Goal: Task Accomplishment & Management: Use online tool/utility

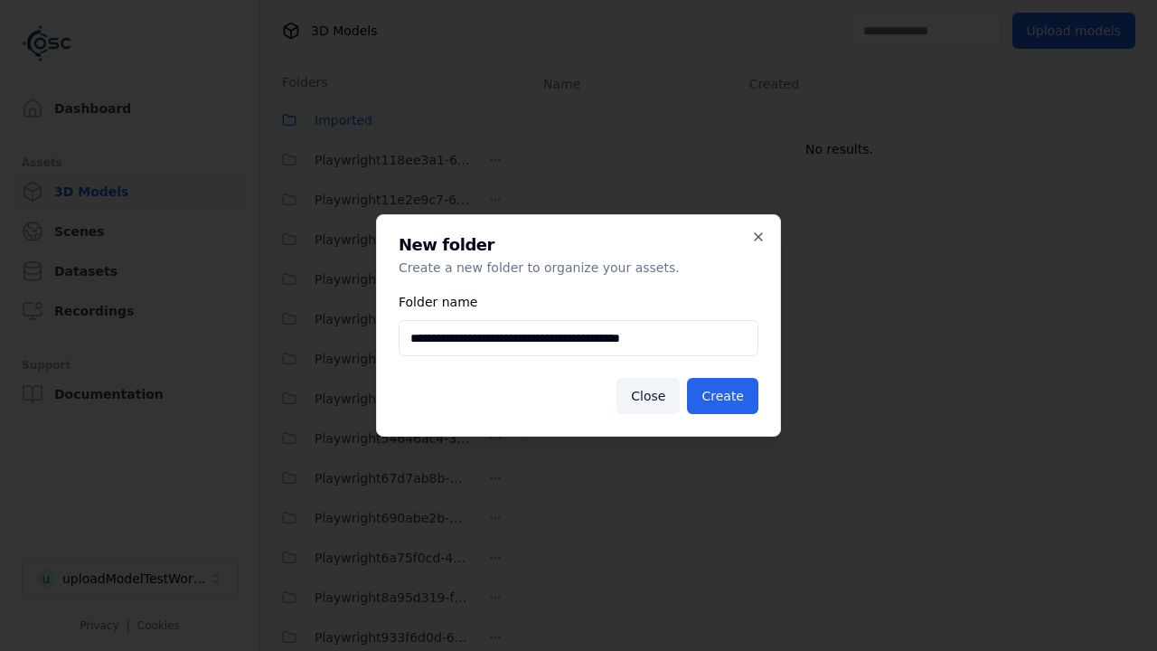
scroll to position [638, 0]
type input "**********"
click at [725, 396] on button "Create" at bounding box center [722, 396] width 71 height 36
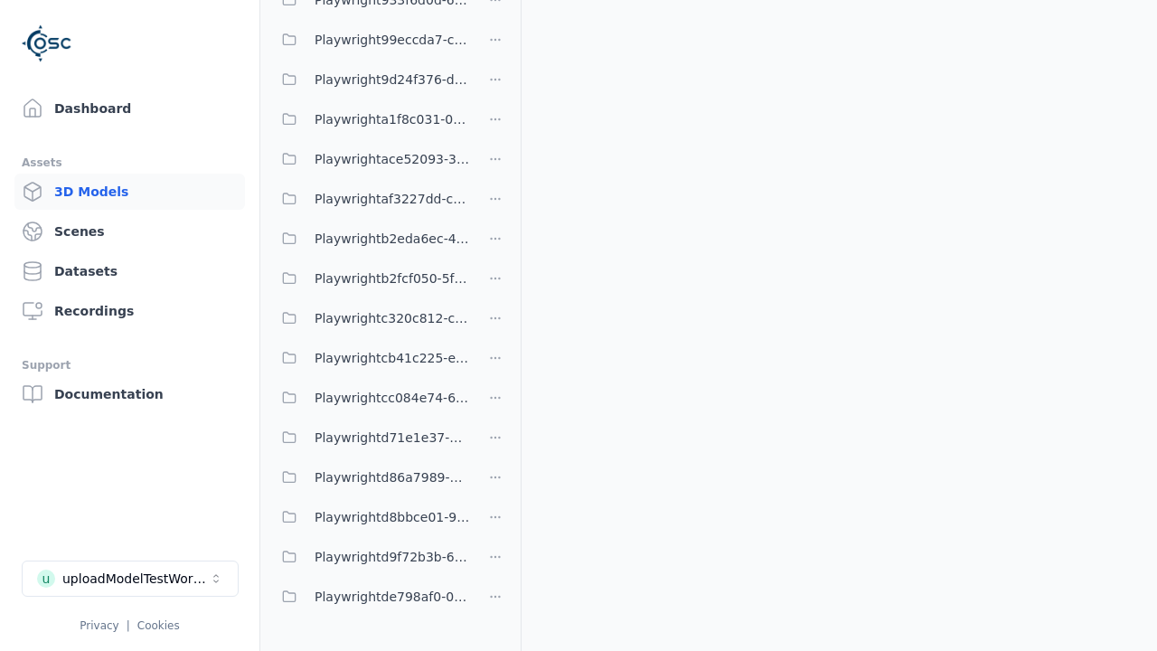
click at [371, 159] on span "Playwrightace52093-38c3-4681-b5f0-14281ff036c7" at bounding box center [393, 159] width 156 height 22
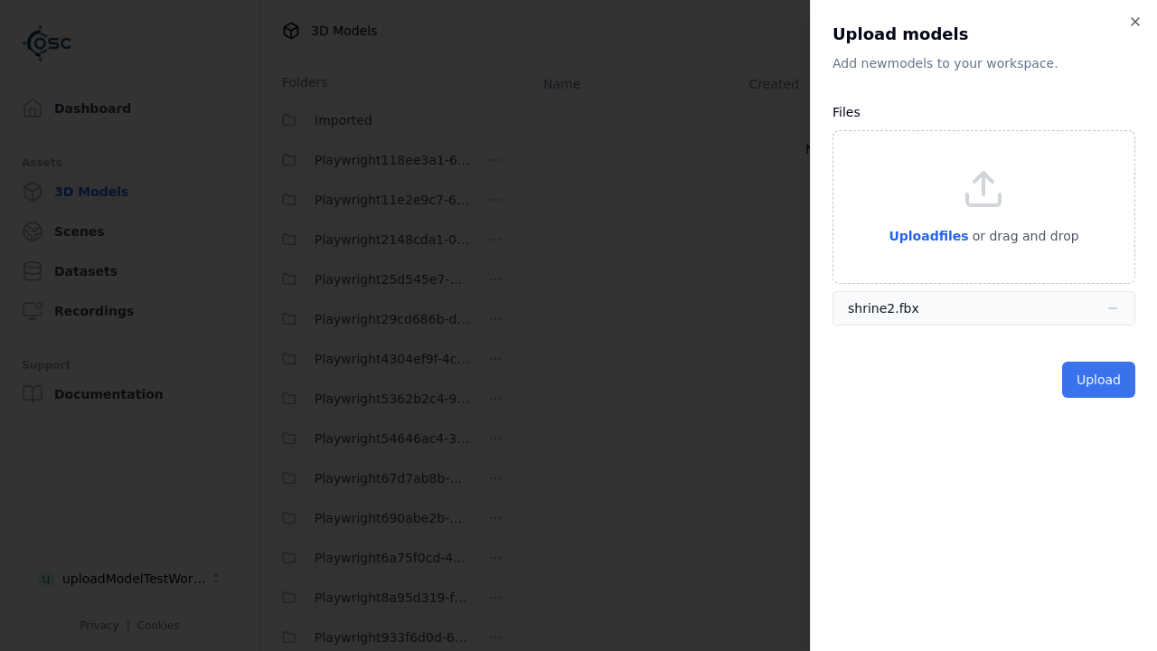
click at [1101, 380] on button "Upload" at bounding box center [1099, 380] width 73 height 36
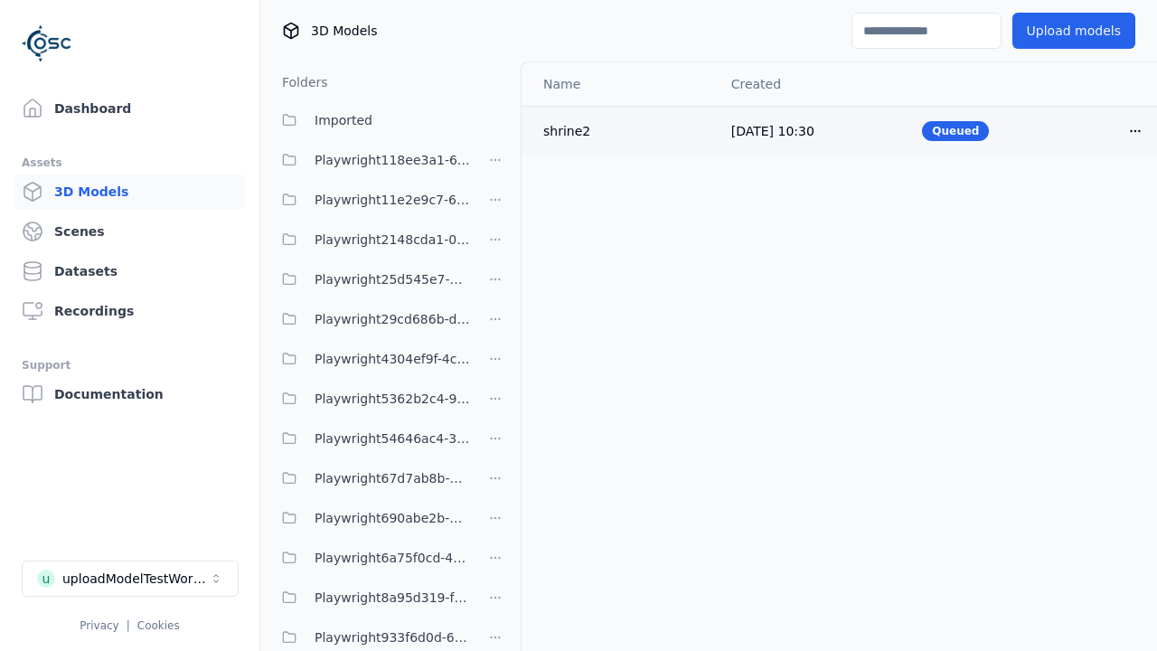
click at [1136, 130] on html "Support Dashboard Assets 3D Models Scenes Datasets Recordings Support Documenta…" at bounding box center [578, 325] width 1157 height 651
click at [1096, 201] on div "Delete" at bounding box center [1096, 200] width 107 height 29
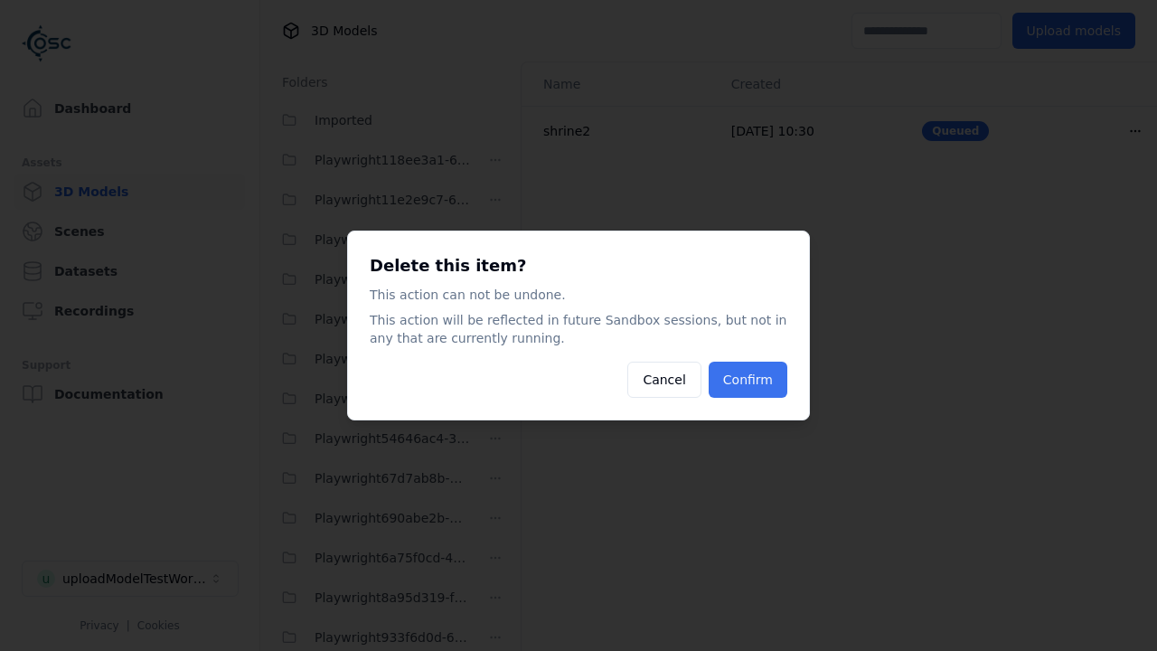
click at [750, 380] on button "Confirm" at bounding box center [748, 380] width 79 height 36
click at [496, 326] on html "Support Dashboard Assets 3D Models Scenes Datasets Recordings Support Documenta…" at bounding box center [578, 325] width 1157 height 651
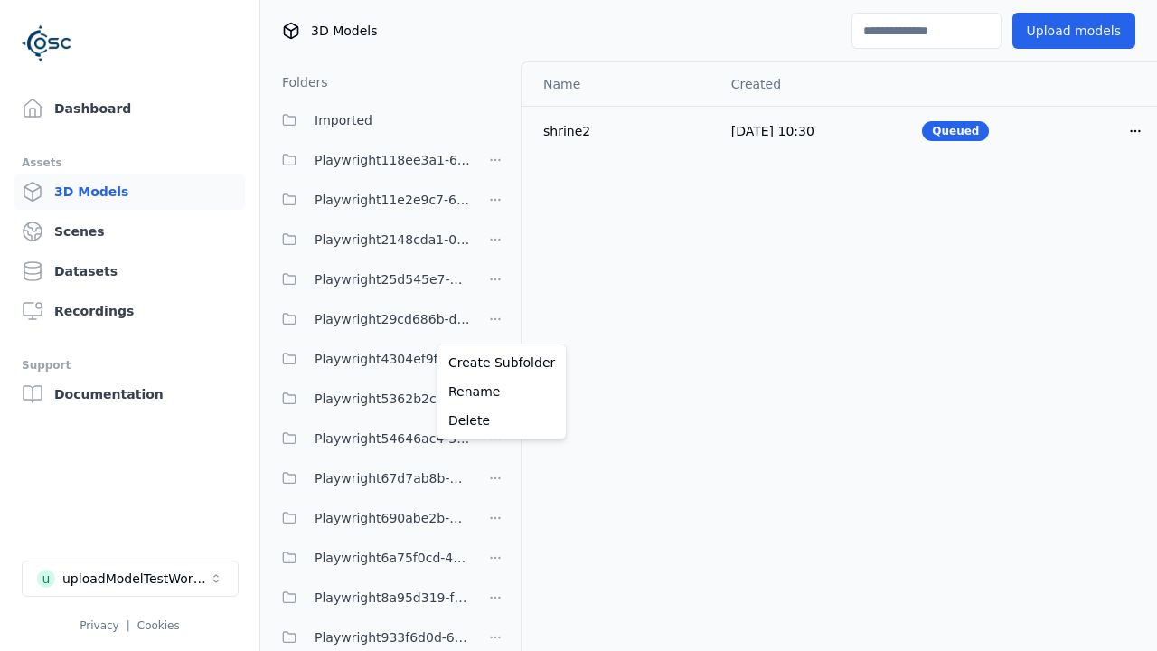
scroll to position [471, 0]
